Goal: Transaction & Acquisition: Purchase product/service

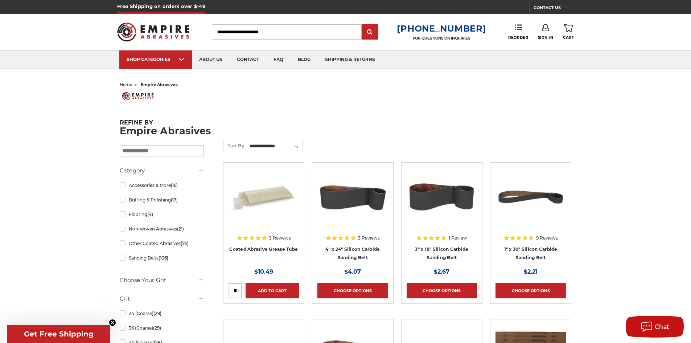
click at [262, 33] on input "Search" at bounding box center [287, 31] width 150 height 15
type input "*******"
click at [363, 25] on input "submit" at bounding box center [370, 32] width 15 height 15
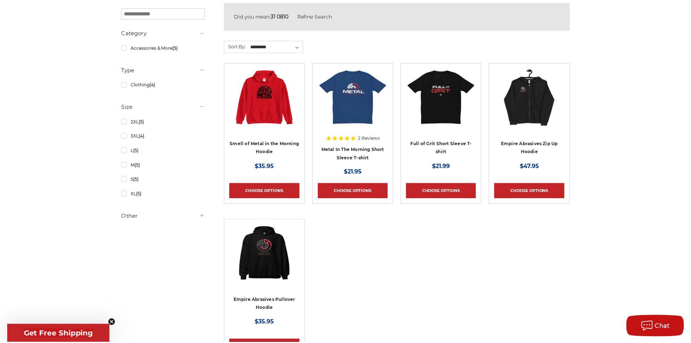
scroll to position [145, 0]
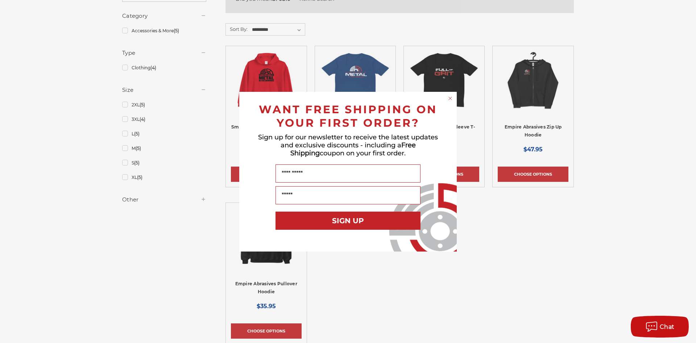
click at [452, 97] on circle "Close dialog" at bounding box center [450, 98] width 7 height 7
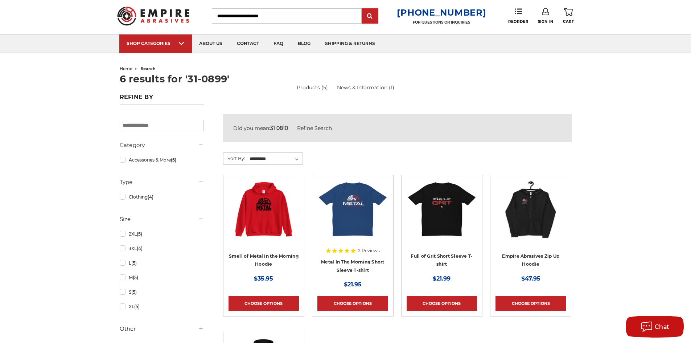
scroll to position [0, 0]
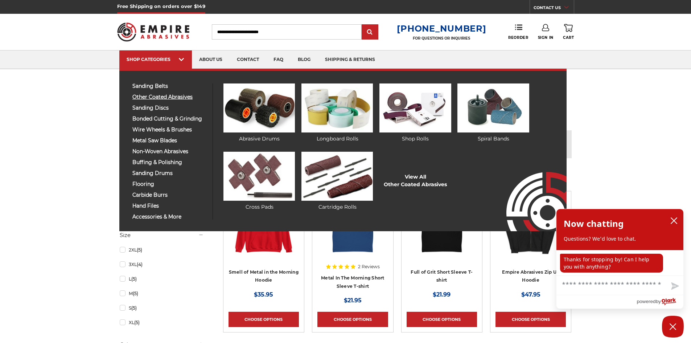
click at [166, 96] on span "other coated abrasives" at bounding box center [169, 96] width 75 height 5
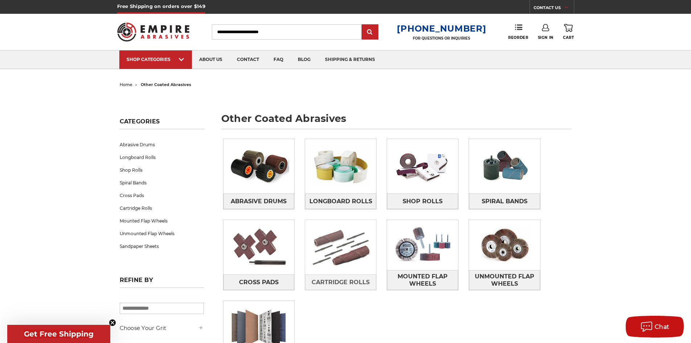
click at [343, 269] on img at bounding box center [340, 247] width 71 height 50
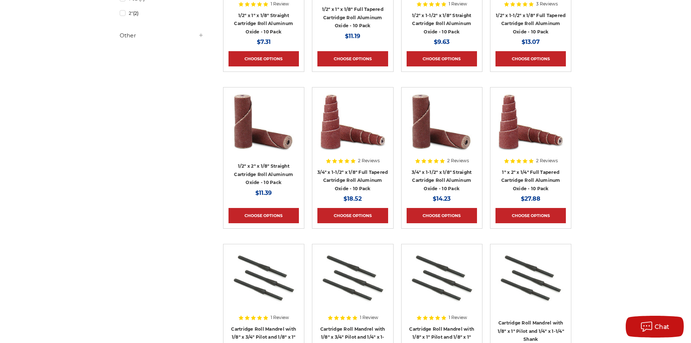
scroll to position [363, 0]
